Goal: Entertainment & Leisure: Consume media (video, audio)

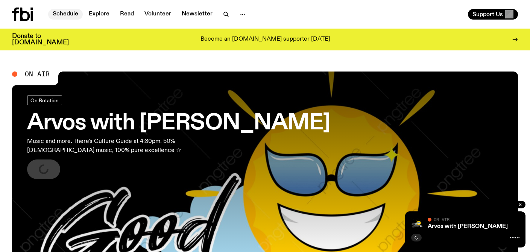
click at [75, 11] on link "Schedule" at bounding box center [65, 14] width 35 height 11
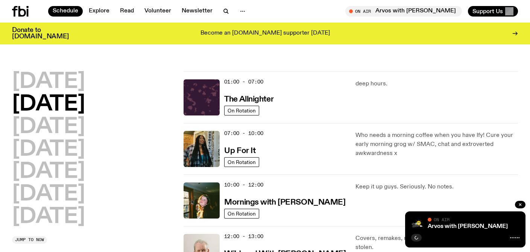
scroll to position [27, 0]
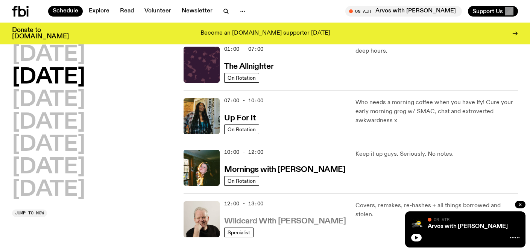
click at [286, 223] on h3 "Wildcard With [PERSON_NAME]" at bounding box center [284, 221] width 121 height 8
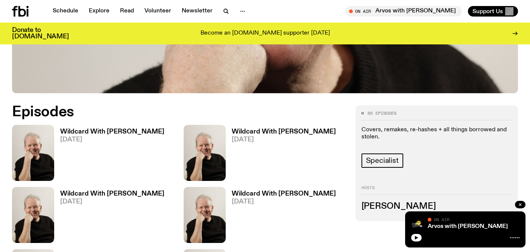
scroll to position [347, 0]
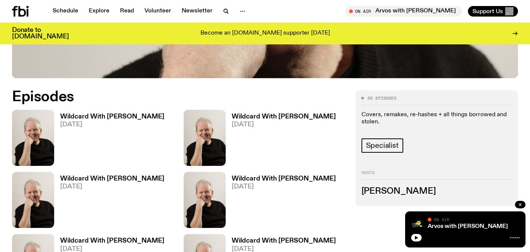
click at [117, 114] on h3 "Wildcard With [PERSON_NAME]" at bounding box center [112, 117] width 104 height 6
